Goal: Information Seeking & Learning: Learn about a topic

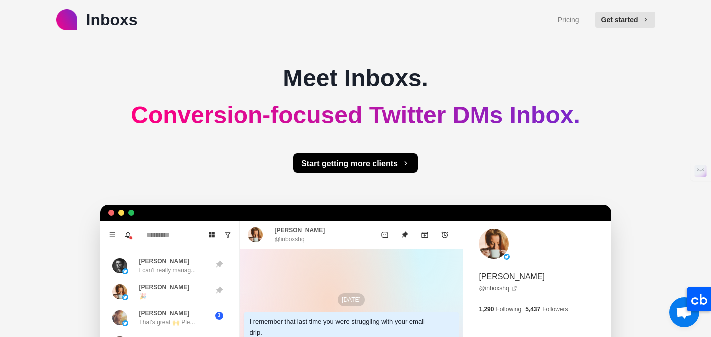
type textarea "*"
click at [574, 19] on link "Pricing" at bounding box center [568, 20] width 21 height 10
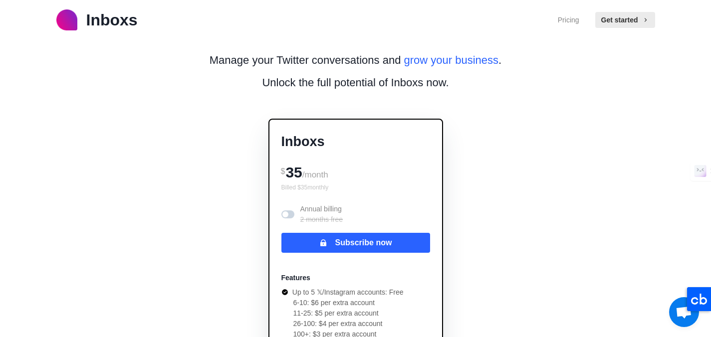
click at [77, 21] on img at bounding box center [66, 19] width 21 height 21
